Goal: Task Accomplishment & Management: Complete application form

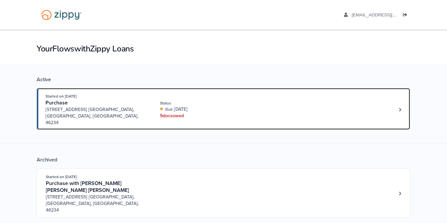
click at [200, 113] on div "5 doc s owed" at bounding box center [203, 116] width 87 height 7
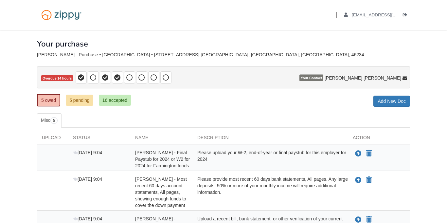
click at [435, 102] on body "Back to My Flows [EMAIL_ADDRESS][DOMAIN_NAME] Logout" at bounding box center [223, 178] width 447 height 356
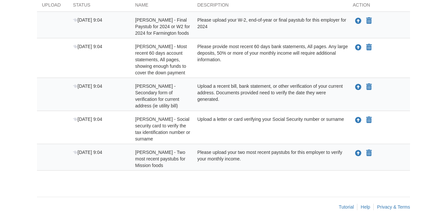
scroll to position [133, 0]
click at [357, 155] on icon "Upload Paola Diaz - Two most recent paystubs for Mission foods" at bounding box center [358, 153] width 7 height 7
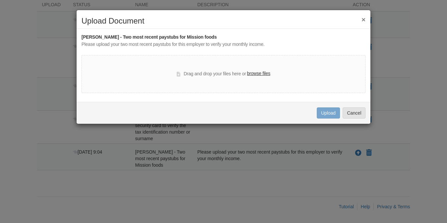
click at [250, 76] on label "browse files" at bounding box center [258, 73] width 23 height 7
click at [0, 0] on input "browse files" at bounding box center [0, 0] width 0 height 0
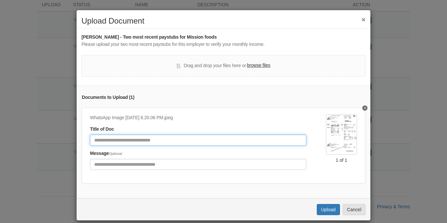
click at [228, 138] on input "Document Title" at bounding box center [198, 140] width 216 height 11
type input "*******"
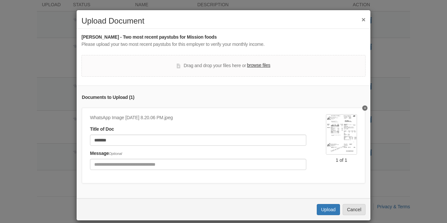
click at [252, 62] on label "browse files" at bounding box center [258, 65] width 23 height 7
click at [0, 0] on input "browse files" at bounding box center [0, 0] width 0 height 0
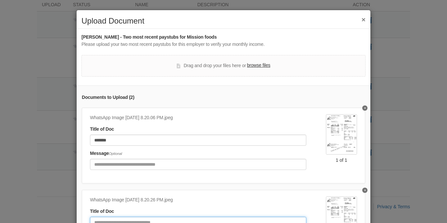
click at [245, 221] on input "Document Title" at bounding box center [198, 222] width 216 height 11
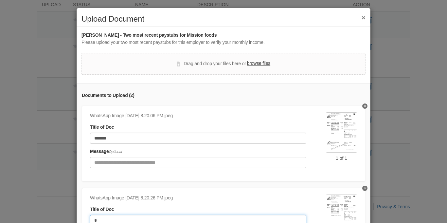
type input "*"
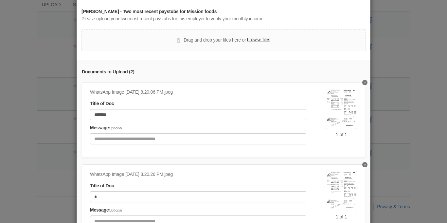
scroll to position [58, 0]
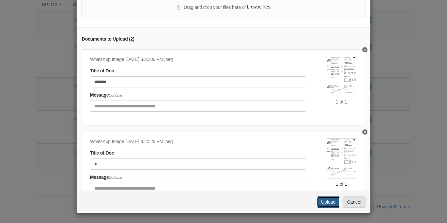
click at [318, 200] on button "Upload" at bounding box center [328, 201] width 23 height 11
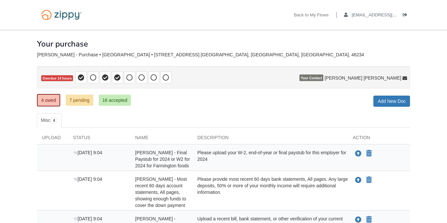
scroll to position [106, 0]
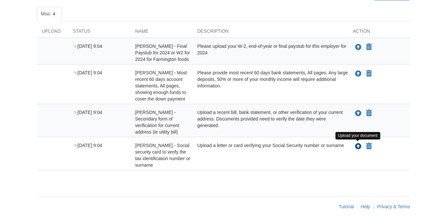
click at [360, 147] on icon "Upload Paola Diaz - Social security card to verify the tax identification numbe…" at bounding box center [358, 146] width 7 height 7
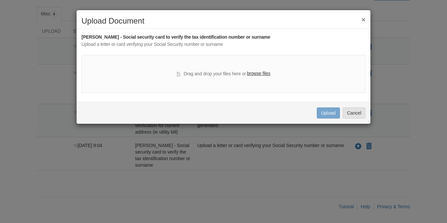
click at [259, 75] on label "browse files" at bounding box center [258, 73] width 23 height 7
click at [0, 0] on input "browse files" at bounding box center [0, 0] width 0 height 0
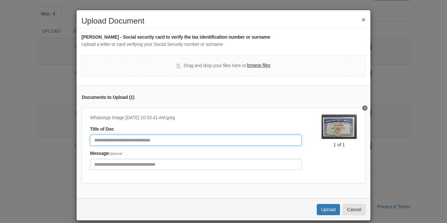
click at [245, 140] on input "Document Title" at bounding box center [196, 140] width 212 height 11
type input "******"
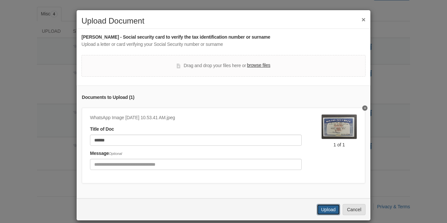
click at [325, 210] on button "Upload" at bounding box center [328, 209] width 23 height 11
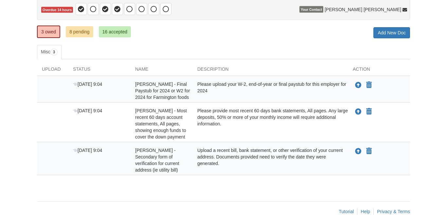
scroll to position [69, 0]
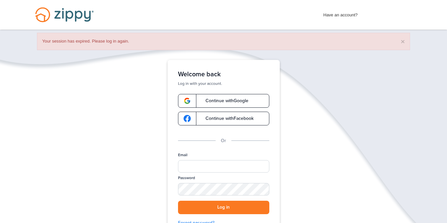
scroll to position [29, 0]
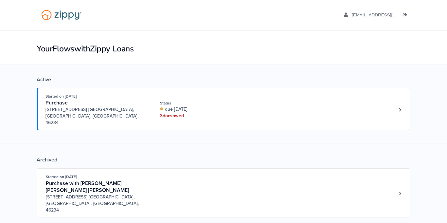
click at [360, 84] on div "Active Started on [DATE] Purchase [STREET_ADDRESS] East, [GEOGRAPHIC_DATA], [GE…" at bounding box center [224, 168] width 374 height 206
click at [360, 189] on link "Loan number 4214723" at bounding box center [400, 194] width 10 height 10
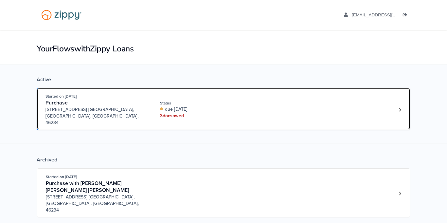
click at [204, 108] on div "due [DATE]" at bounding box center [203, 109] width 87 height 7
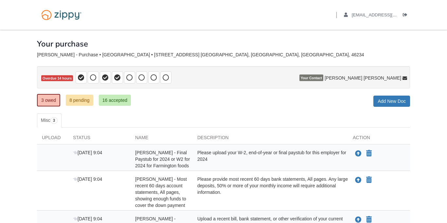
drag, startPoint x: 0, startPoint y: 0, endPoint x: 206, endPoint y: 109, distance: 233.1
click at [206, 109] on div "× × × Pending Add Document Notice document will be included in the email sent t…" at bounding box center [223, 147] width 373 height 234
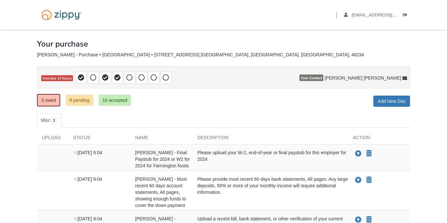
scroll to position [73, 0]
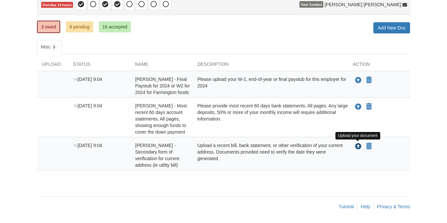
click at [357, 145] on icon "Upload Paola Diaz - Secondary form of verification for current address (ie util…" at bounding box center [358, 146] width 7 height 7
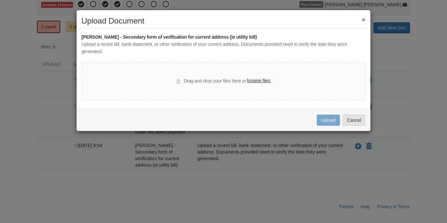
click at [262, 82] on label "browse files" at bounding box center [258, 80] width 23 height 7
click at [0, 0] on input "browse files" at bounding box center [0, 0] width 0 height 0
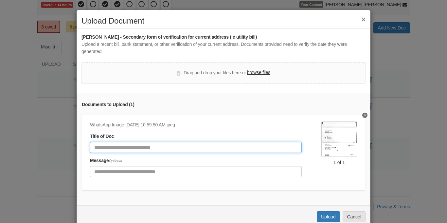
click at [176, 150] on input "Document Title" at bounding box center [196, 147] width 212 height 11
type input "****"
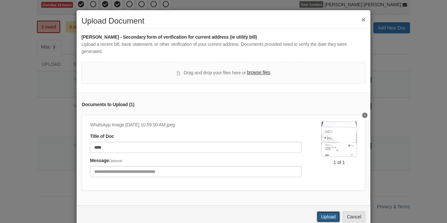
click at [333, 220] on button "Upload" at bounding box center [328, 216] width 23 height 11
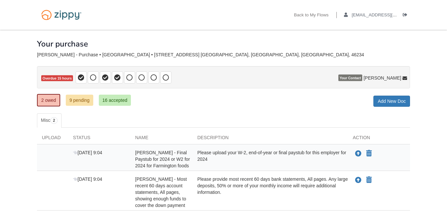
scroll to position [40, 0]
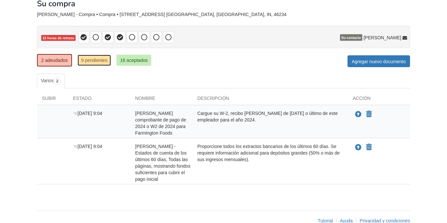
click at [90, 62] on font "9 pendientes" at bounding box center [94, 60] width 26 height 5
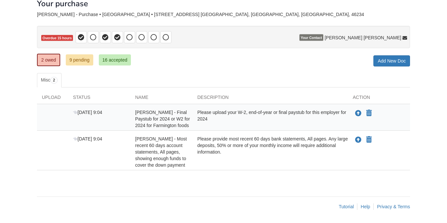
scroll to position [40, 0]
